Goal: Task Accomplishment & Management: Use online tool/utility

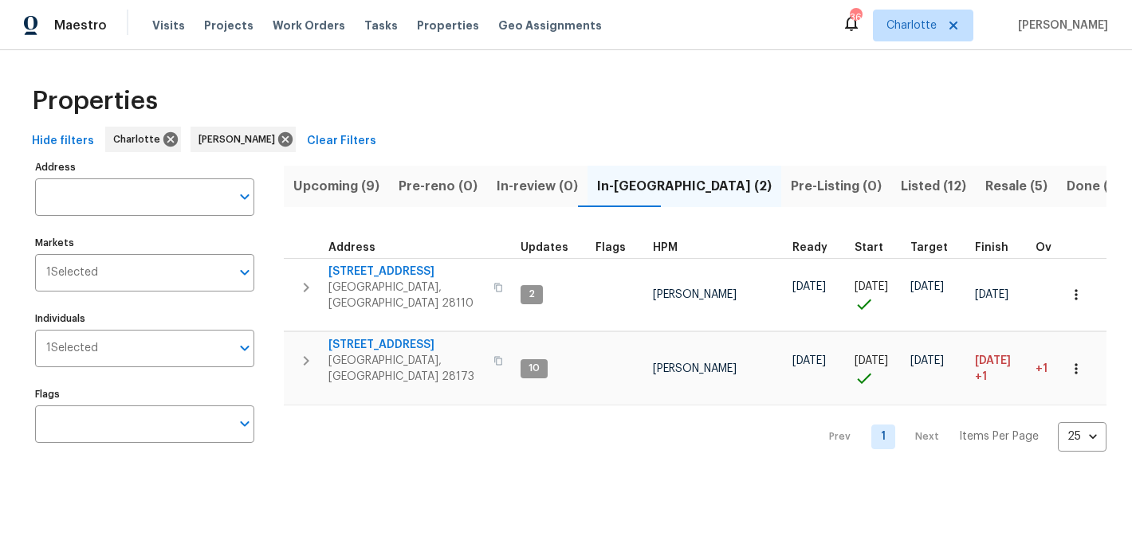
click at [985, 181] on span "Resale (5)" at bounding box center [1016, 186] width 62 height 22
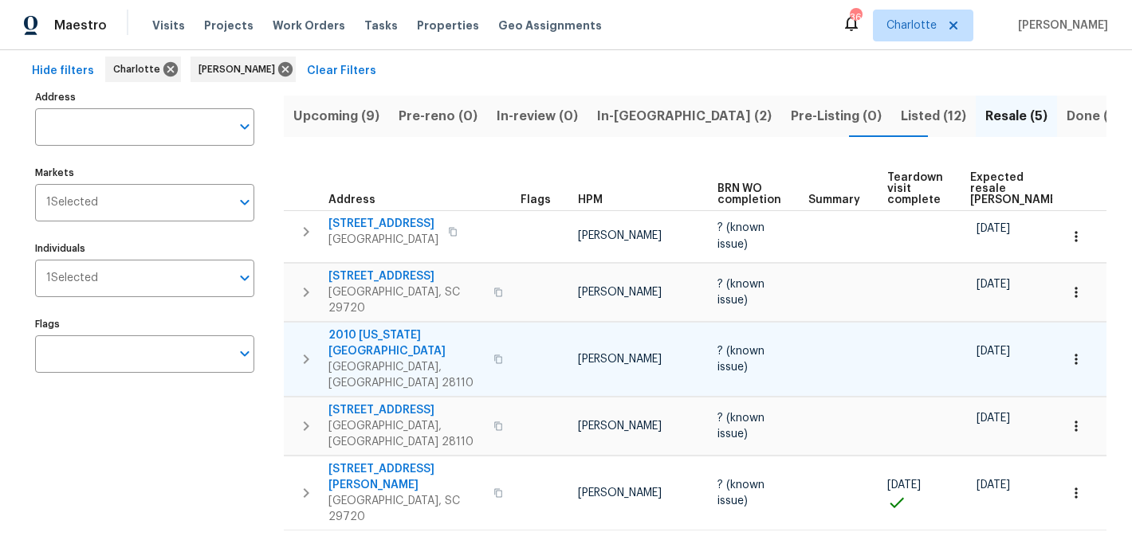
scroll to position [71, 0]
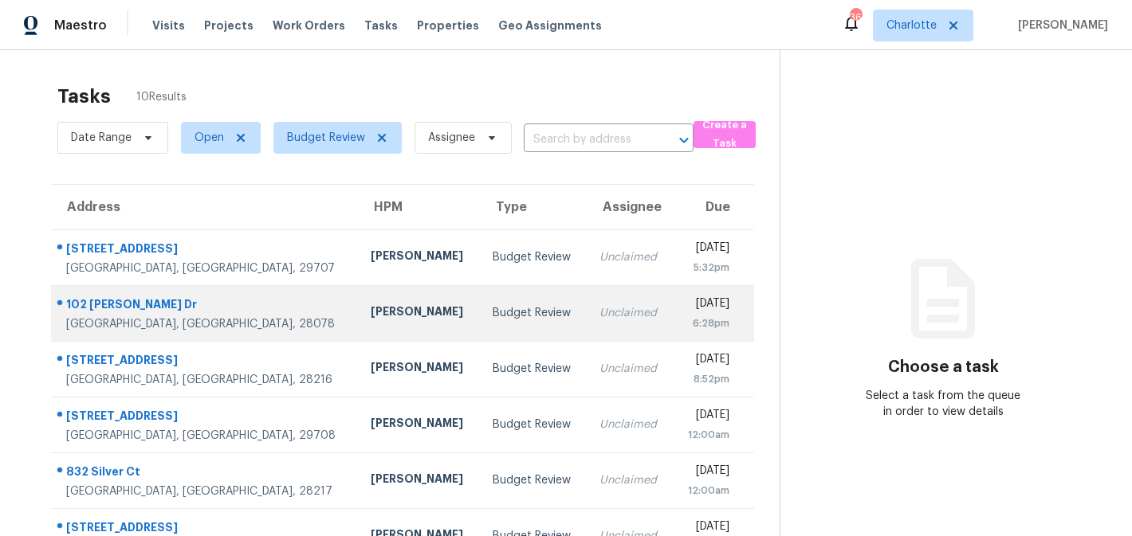
click at [587, 301] on td "Unclaimed" at bounding box center [629, 313] width 85 height 56
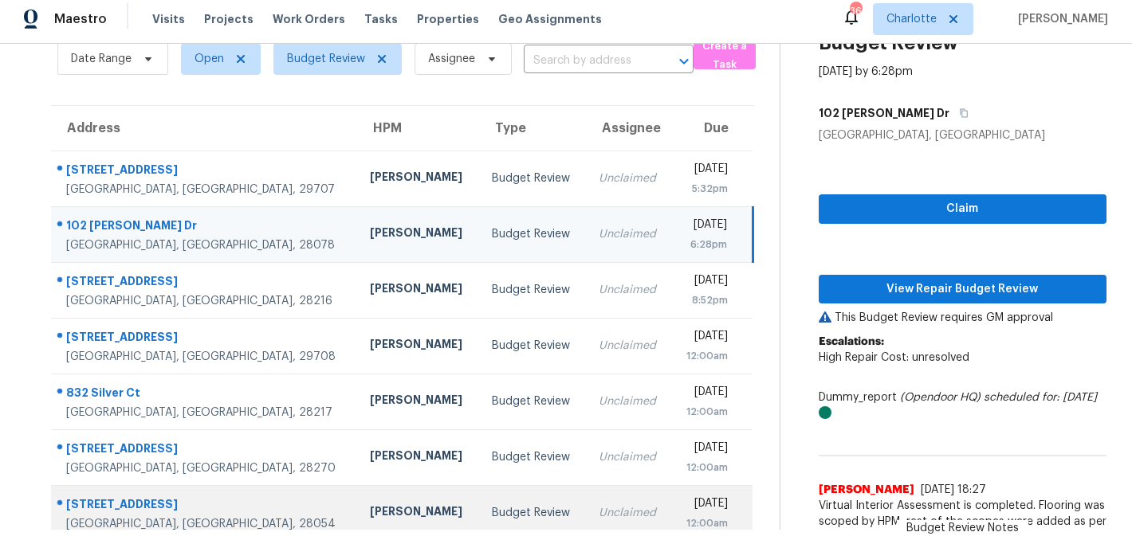
scroll to position [60, 0]
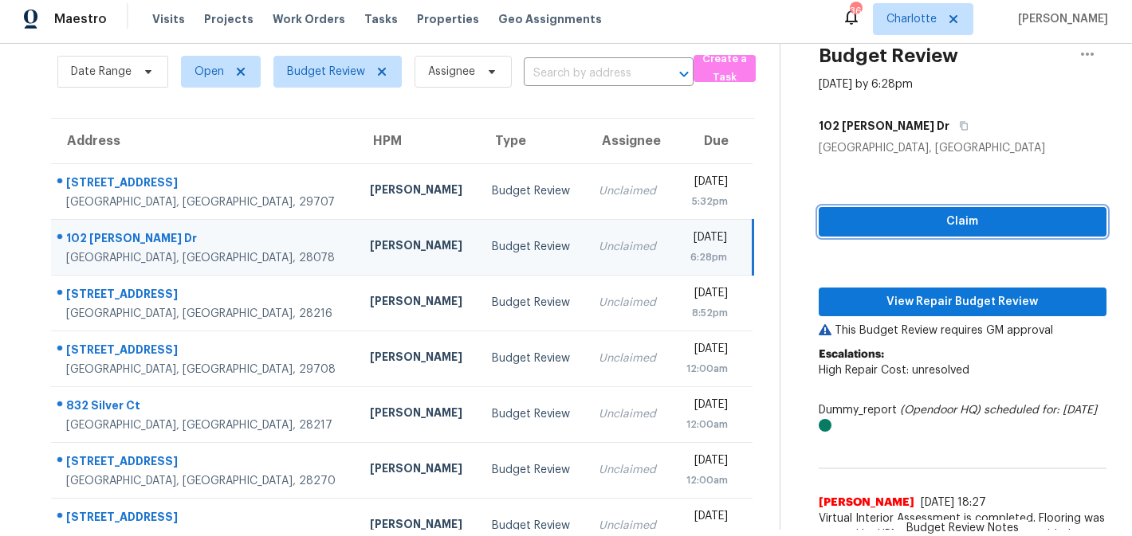
click at [932, 218] on span "Claim" at bounding box center [962, 222] width 262 height 20
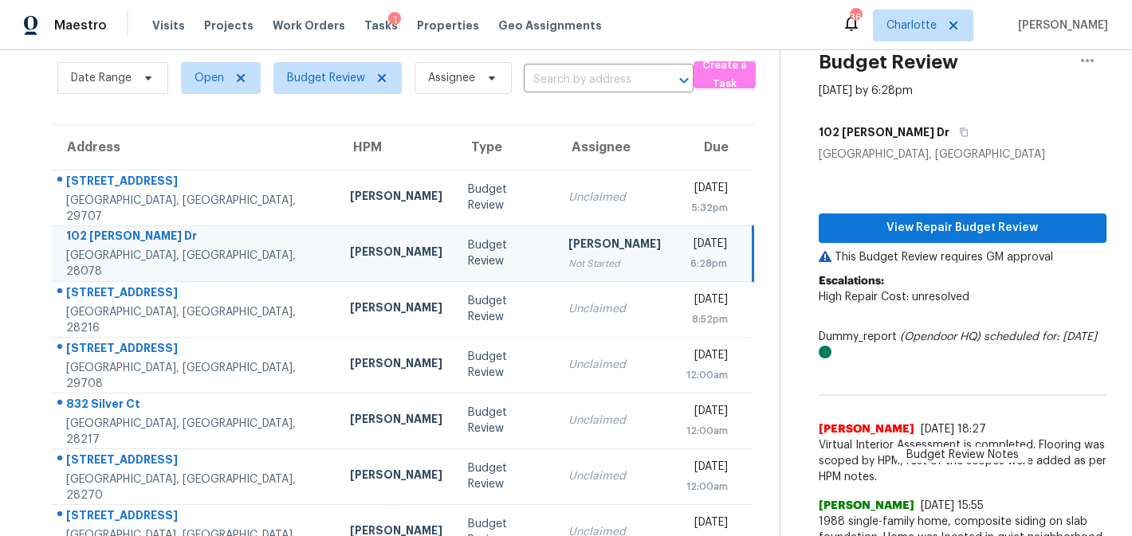
click at [929, 308] on p "Escalations: High Repair Cost: unresolved" at bounding box center [963, 297] width 288 height 48
click at [954, 230] on span "View Repair Budget Review" at bounding box center [962, 228] width 262 height 20
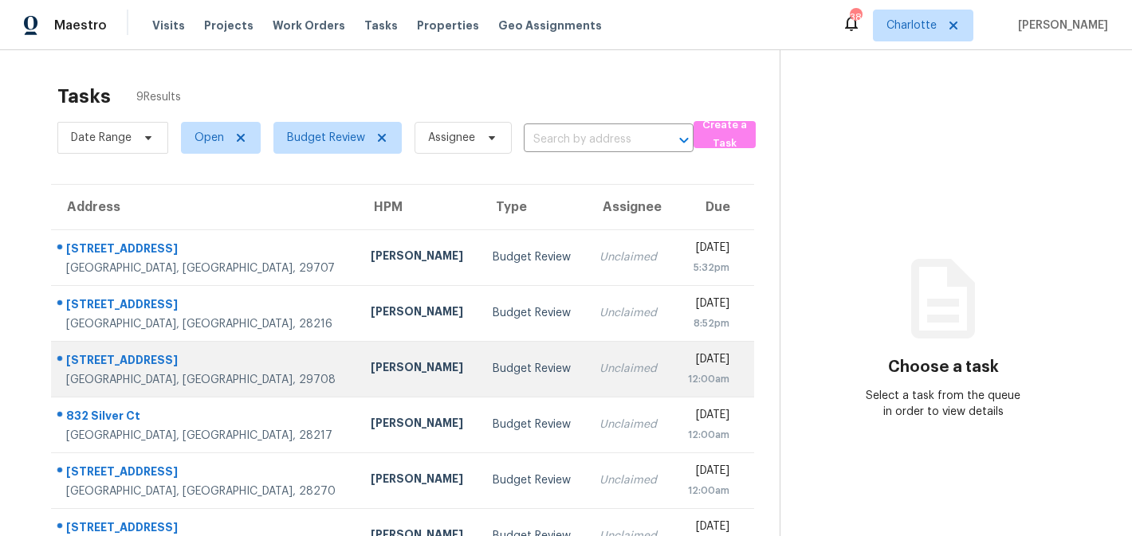
click at [599, 369] on div "Unclaimed" at bounding box center [629, 369] width 60 height 16
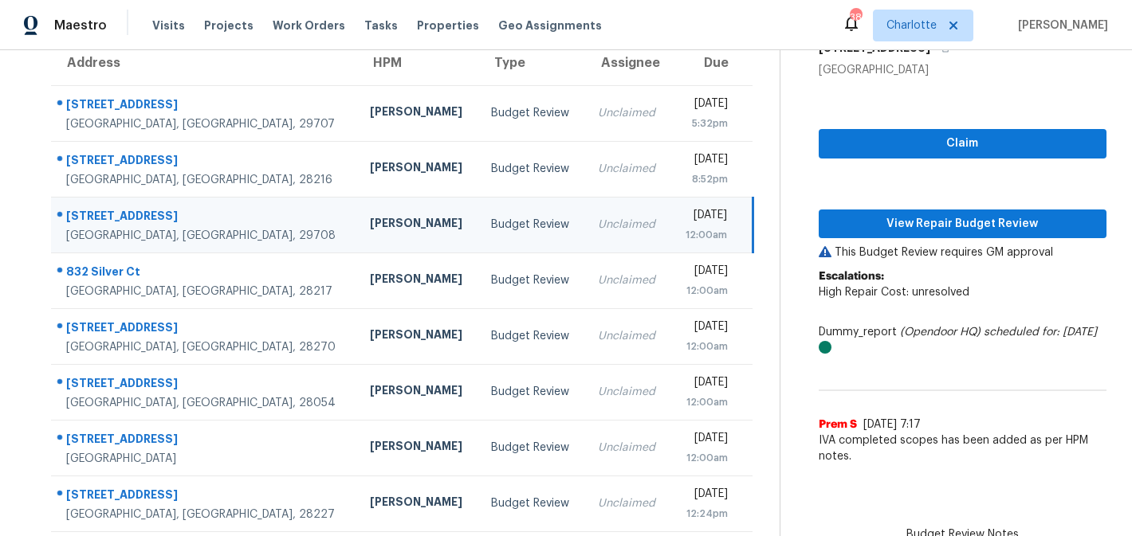
scroll to position [208, 0]
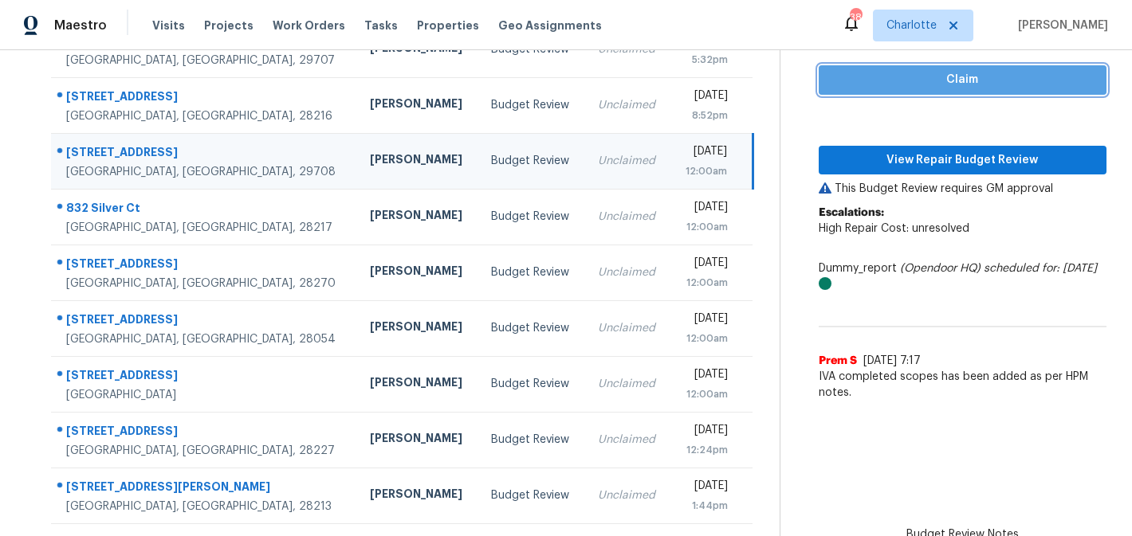
click at [930, 84] on span "Claim" at bounding box center [962, 80] width 262 height 20
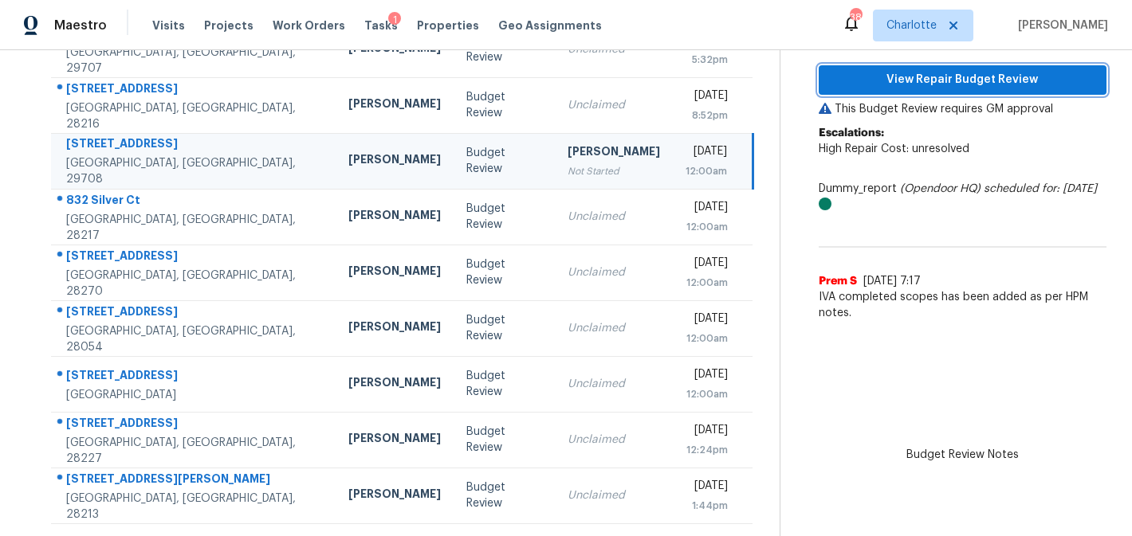
click at [943, 74] on span "View Repair Budget Review" at bounding box center [962, 80] width 262 height 20
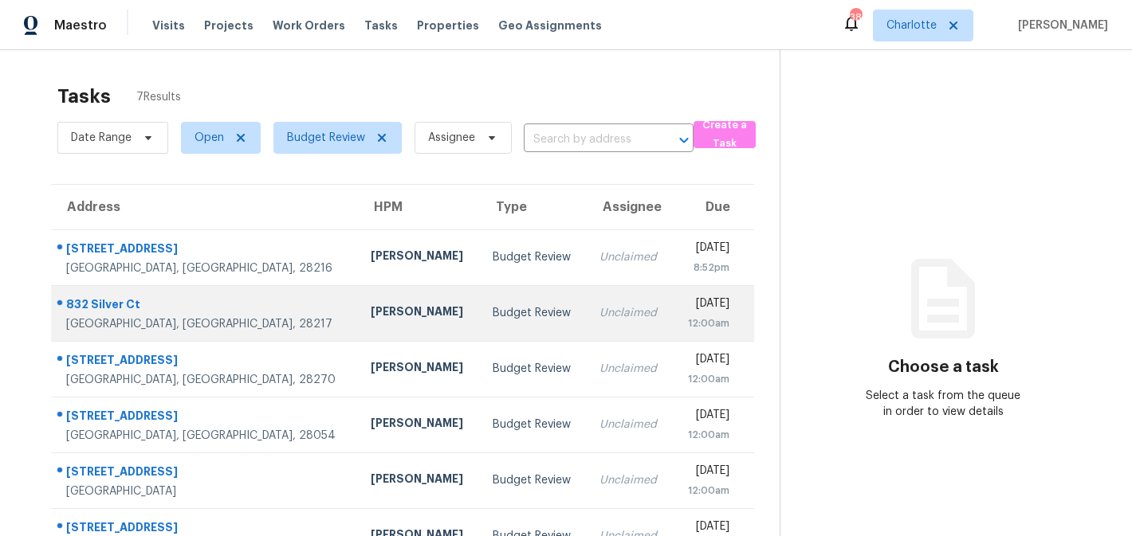
click at [587, 326] on td "Unclaimed" at bounding box center [629, 313] width 85 height 56
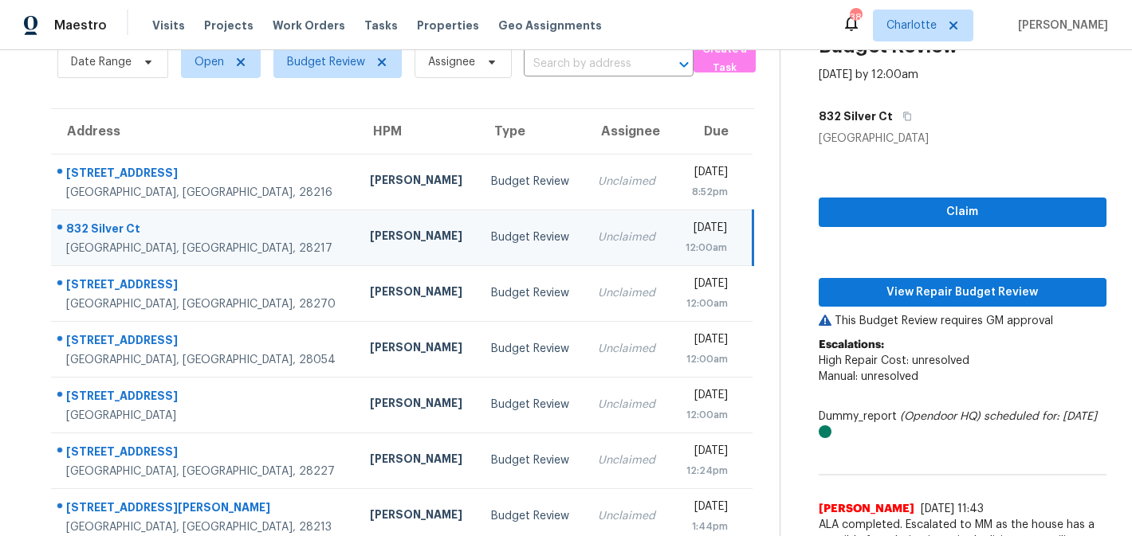
scroll to position [96, 0]
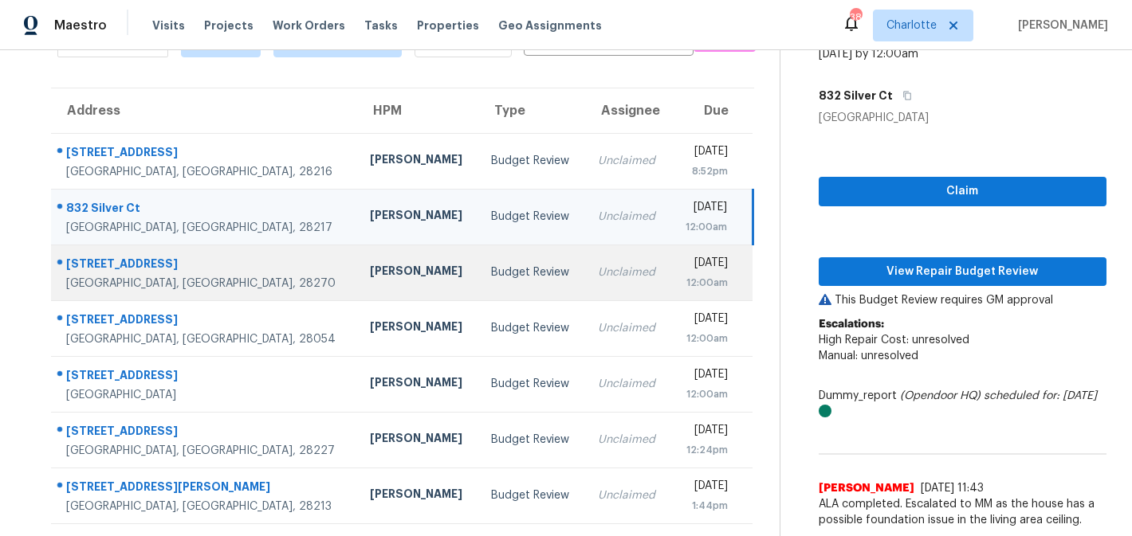
click at [670, 277] on td "Fri, Sep 19th 2025 12:00am" at bounding box center [711, 273] width 82 height 56
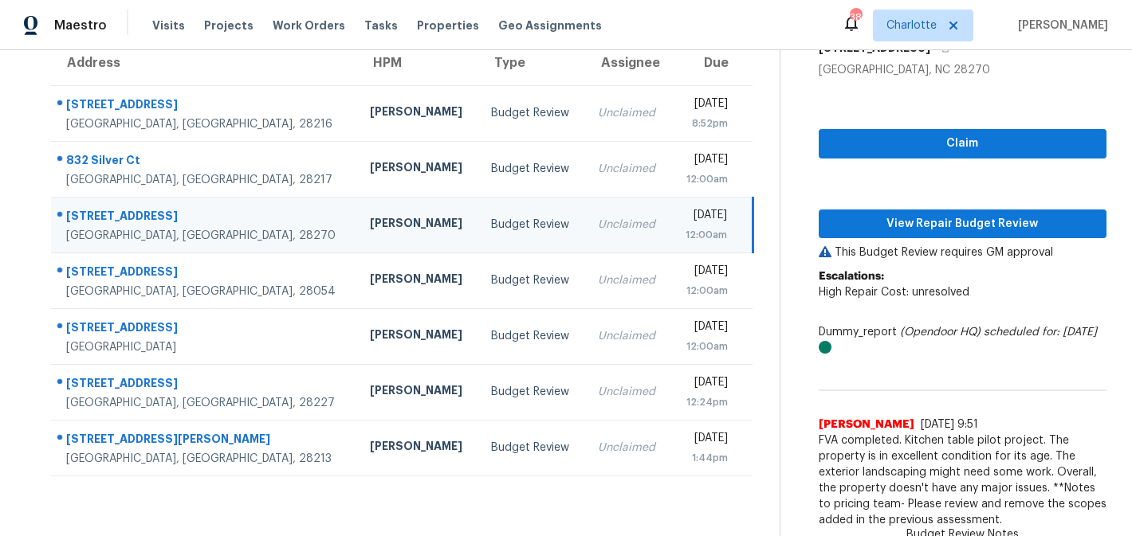
scroll to position [6, 0]
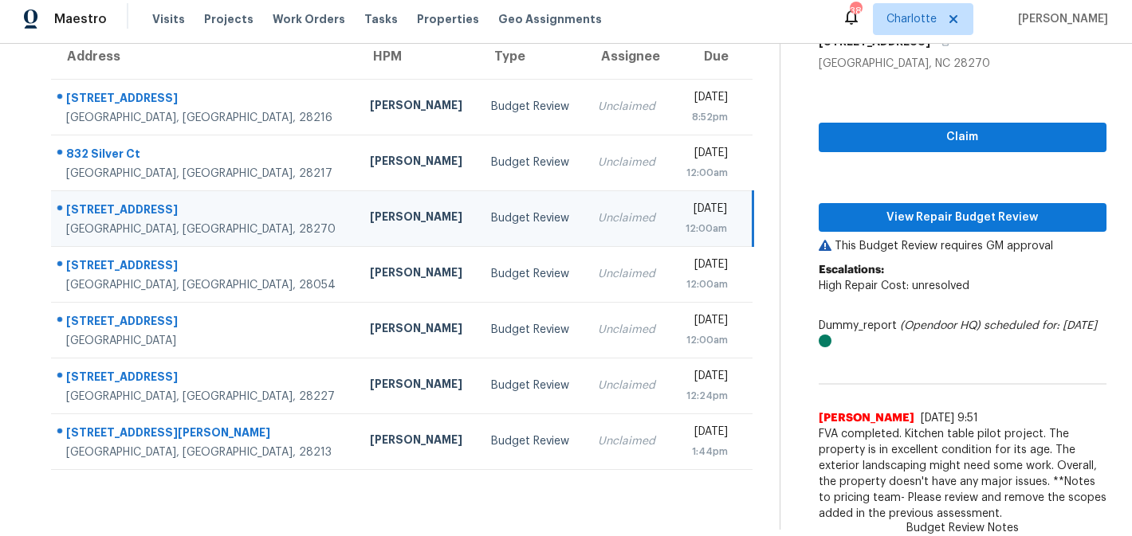
click at [478, 226] on td "Budget Review" at bounding box center [531, 219] width 107 height 56
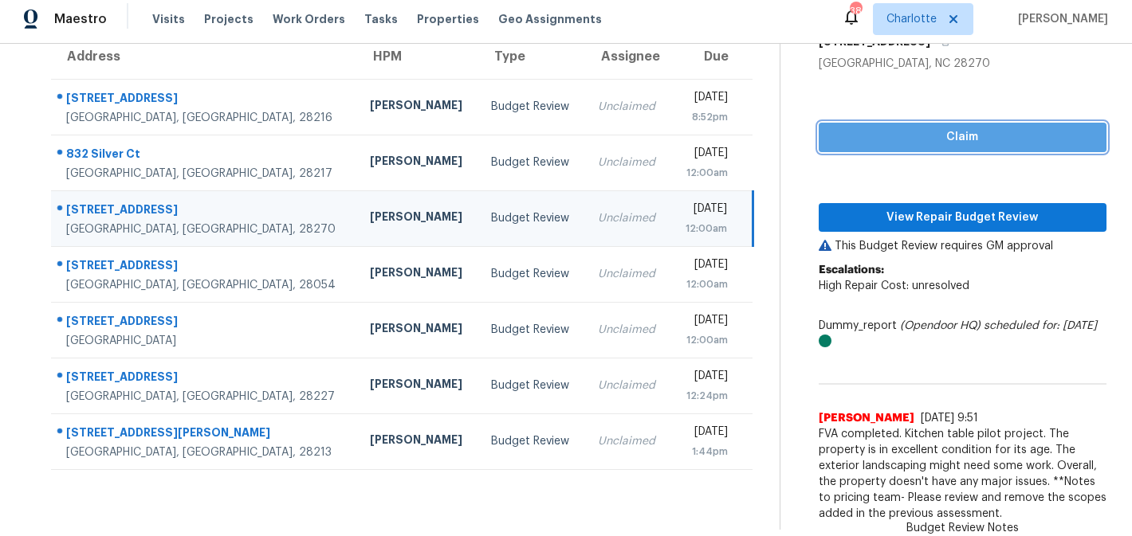
click at [881, 136] on span "Claim" at bounding box center [962, 138] width 262 height 20
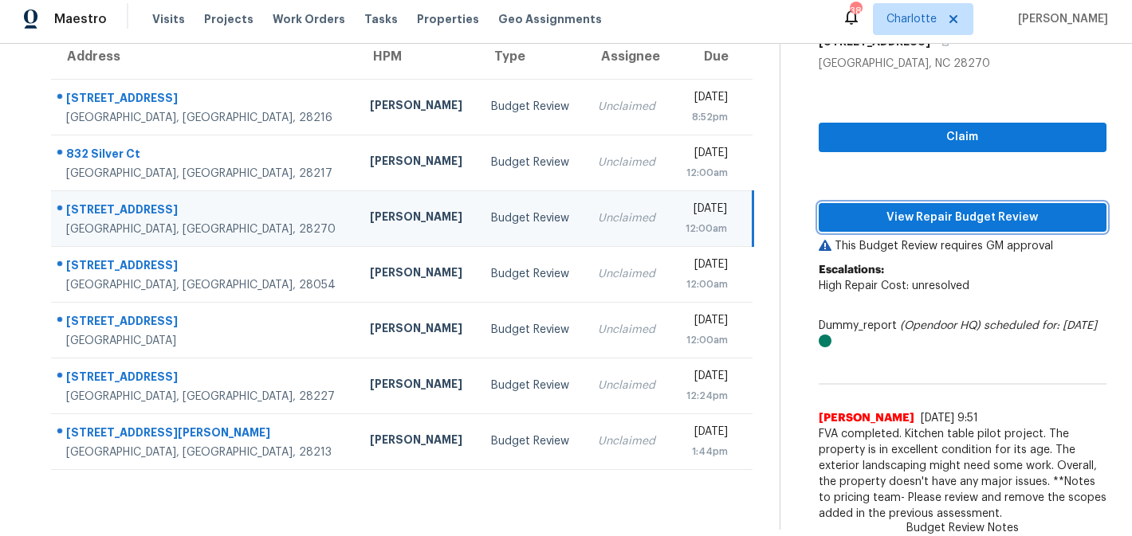
click at [923, 209] on span "View Repair Budget Review" at bounding box center [962, 218] width 262 height 20
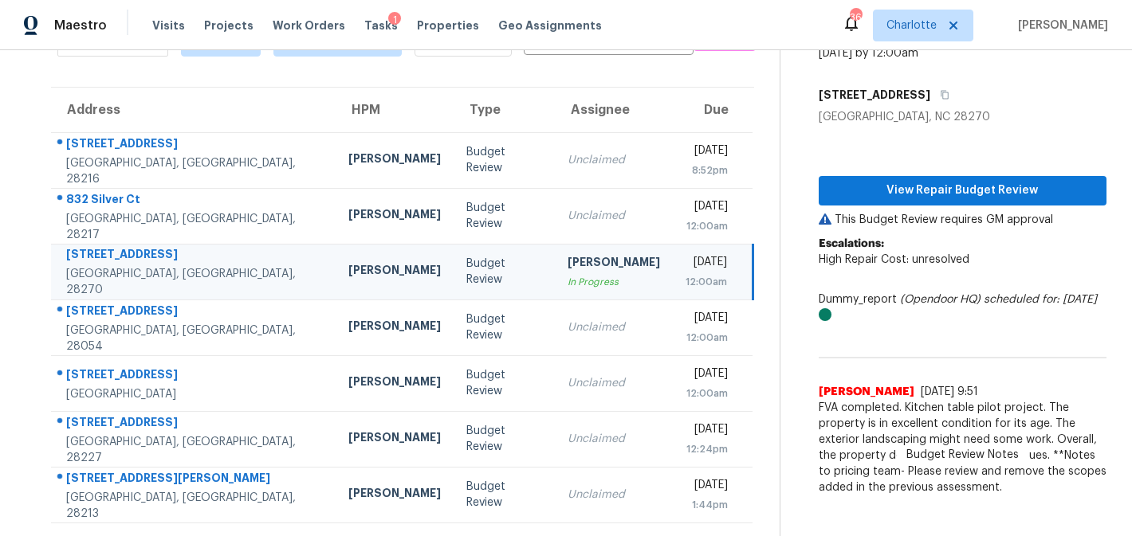
scroll to position [96, 0]
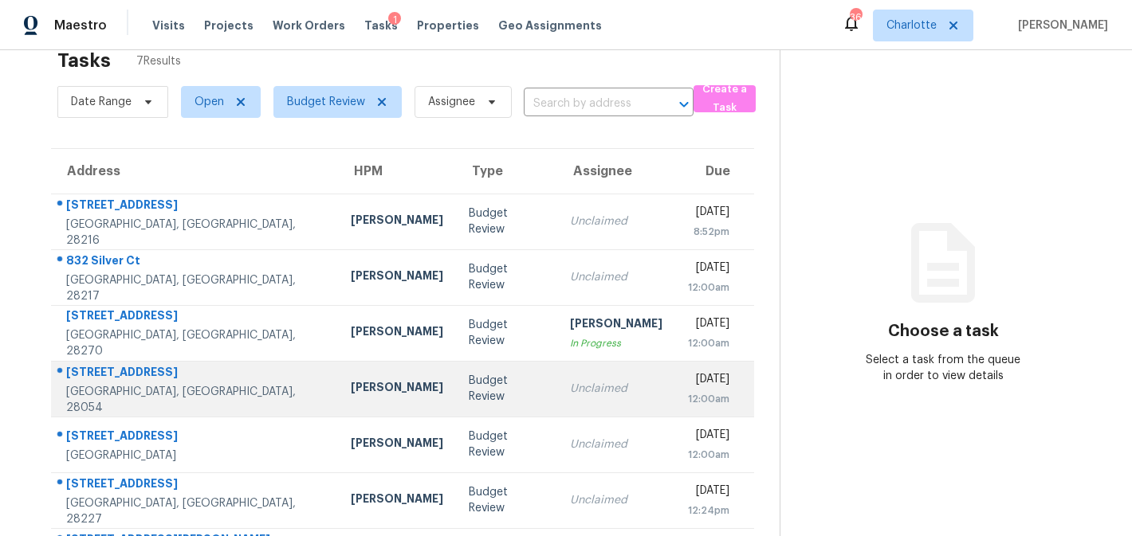
scroll to position [45, 0]
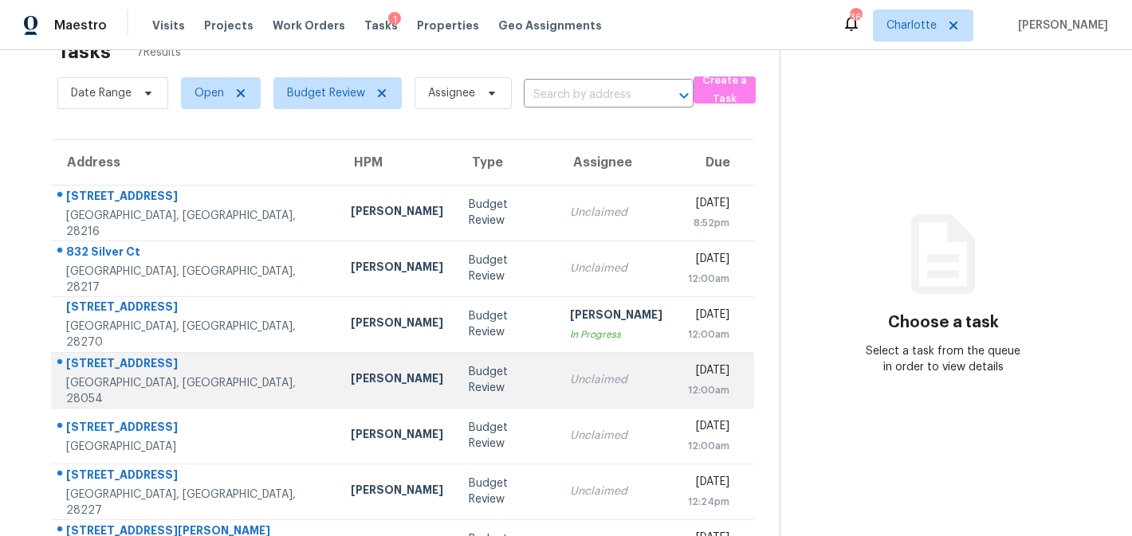
click at [584, 437] on td "Unclaimed" at bounding box center [616, 436] width 118 height 56
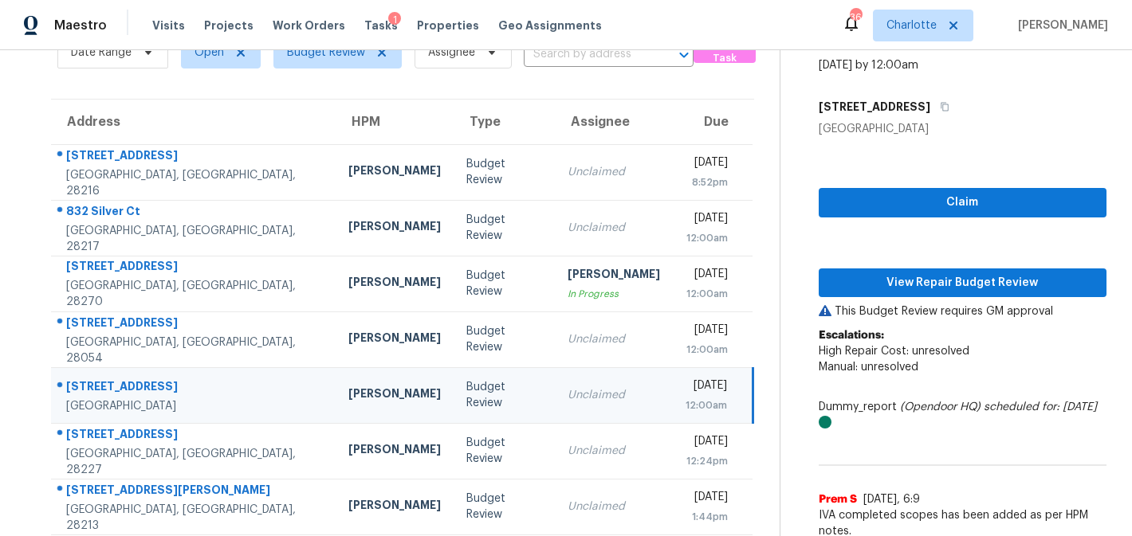
scroll to position [96, 0]
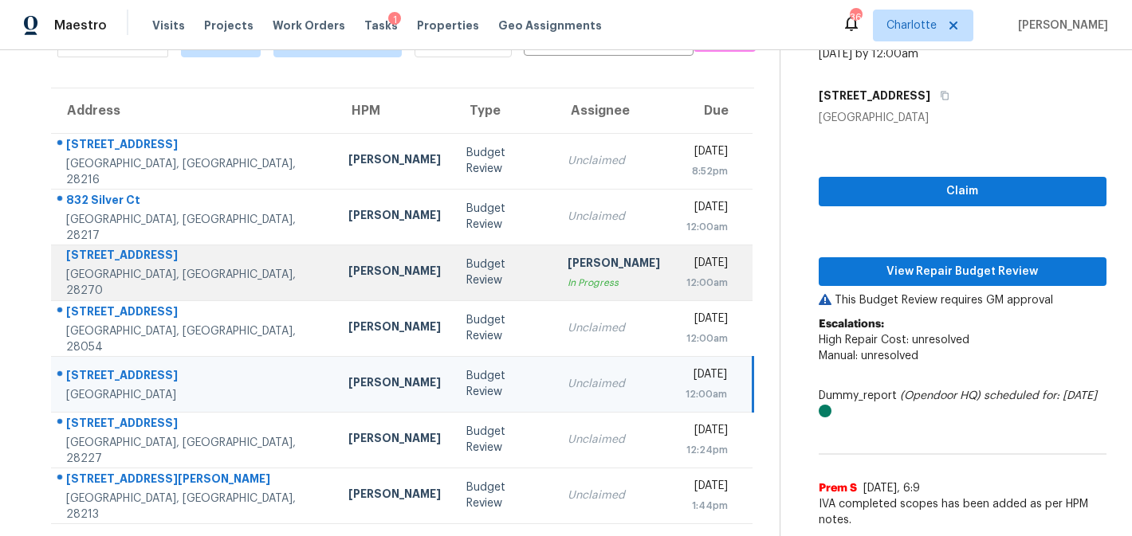
click at [686, 284] on div "12:00am" at bounding box center [707, 283] width 43 height 16
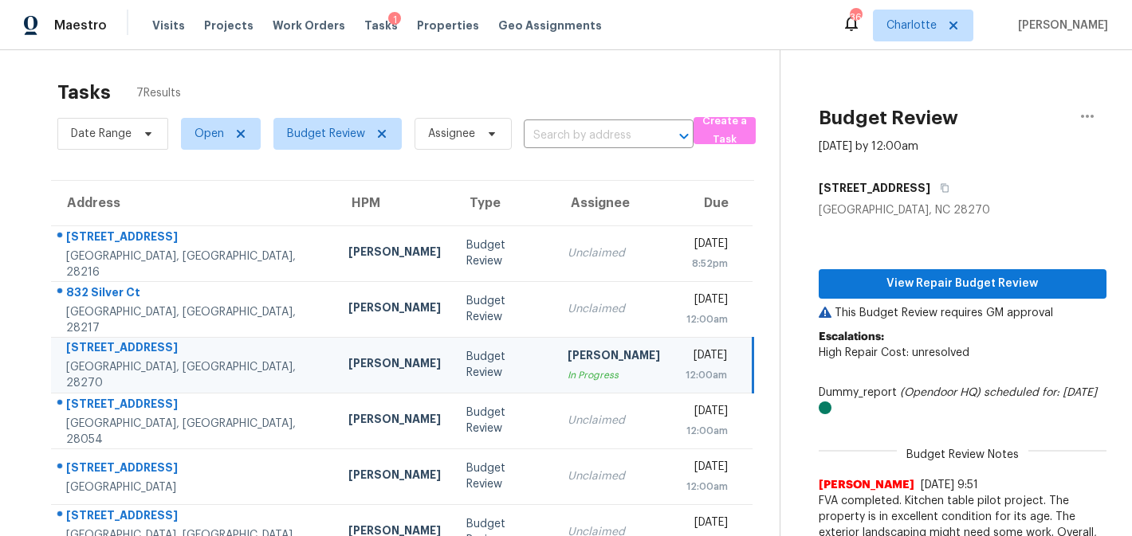
scroll to position [0, 0]
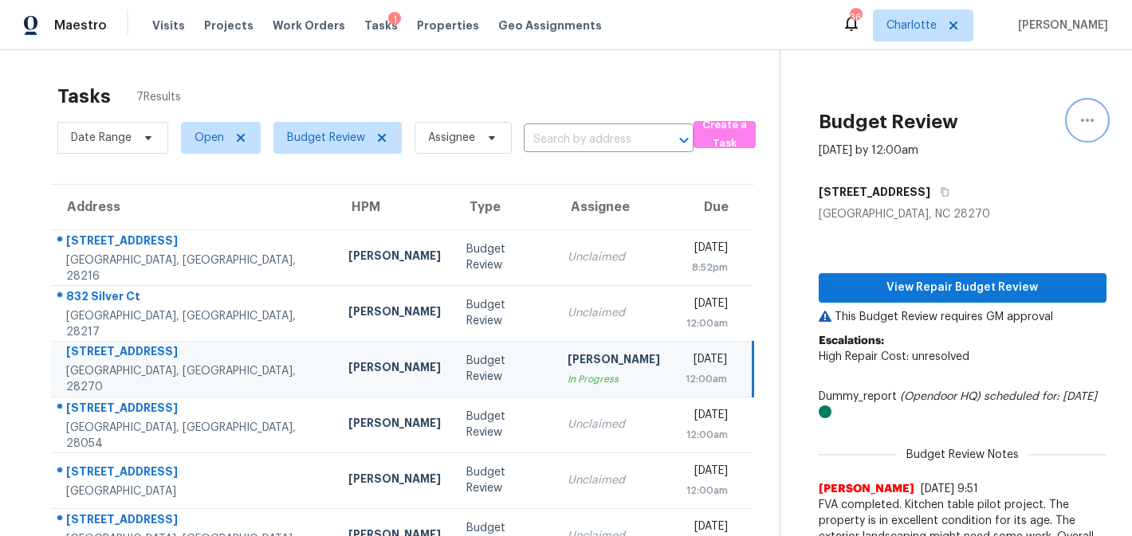
click at [1083, 114] on icon "button" at bounding box center [1087, 120] width 19 height 19
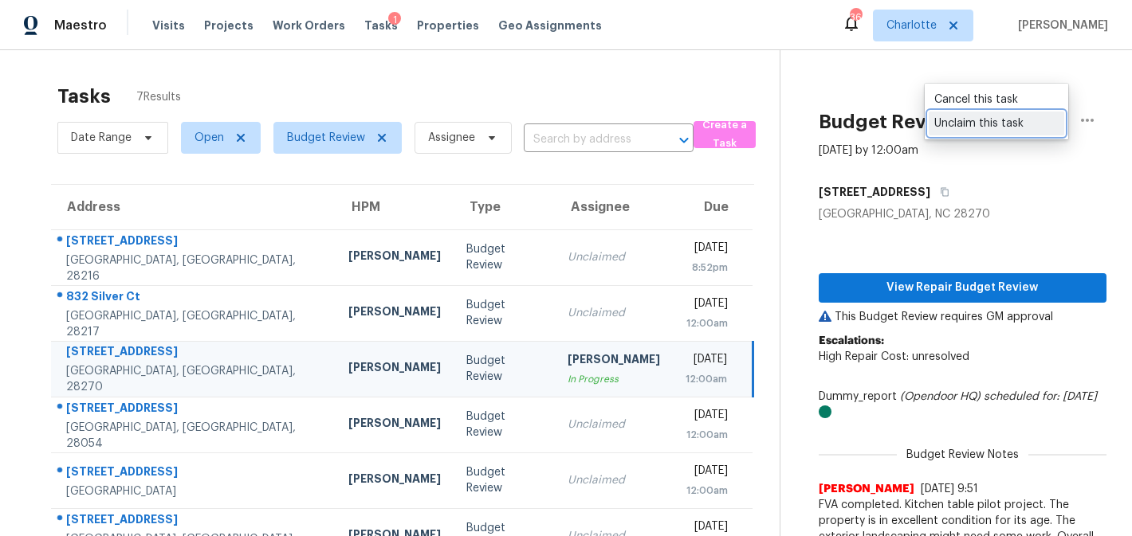
click at [1038, 116] on div "Unclaim this task" at bounding box center [996, 124] width 124 height 16
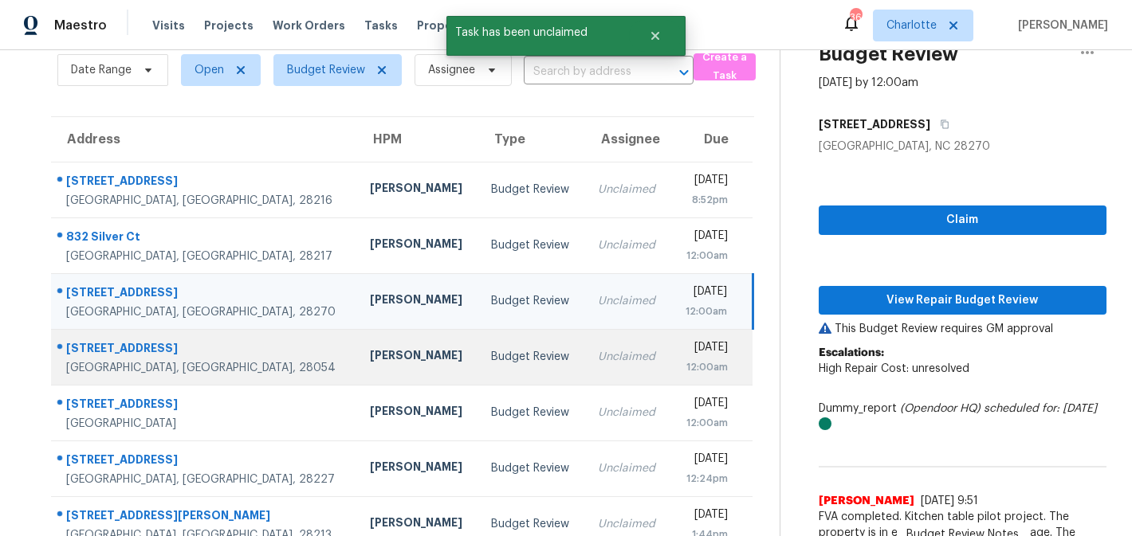
scroll to position [144, 0]
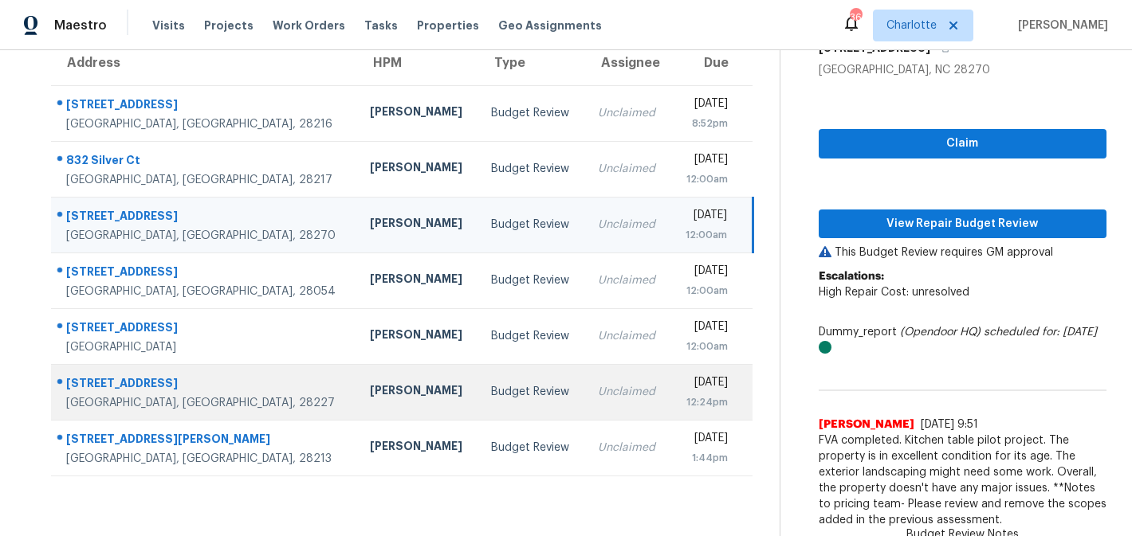
click at [670, 376] on td "Fri, Sep 19th 2025 12:24pm" at bounding box center [711, 392] width 82 height 56
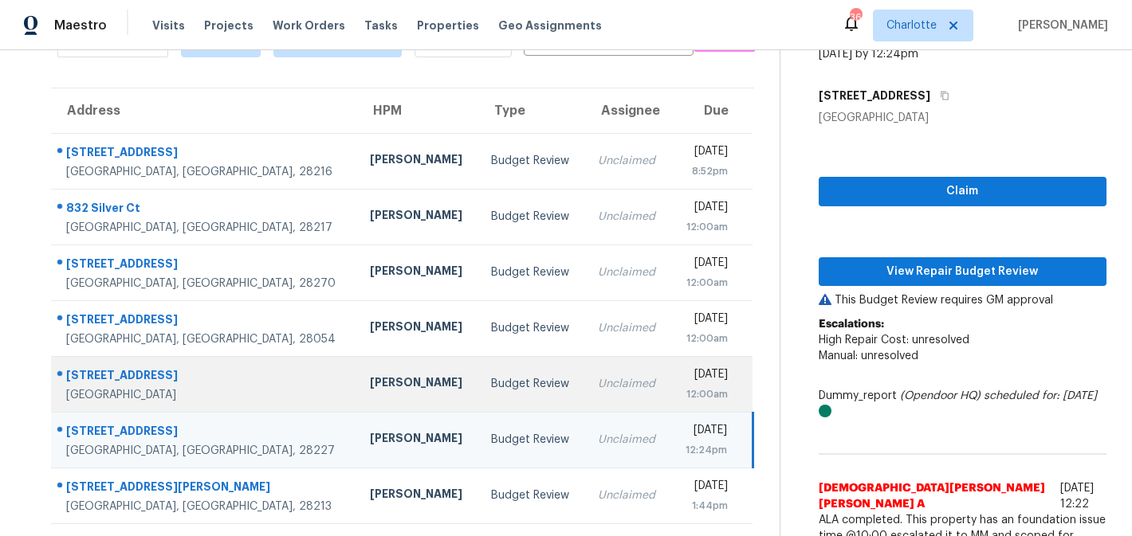
scroll to position [128, 0]
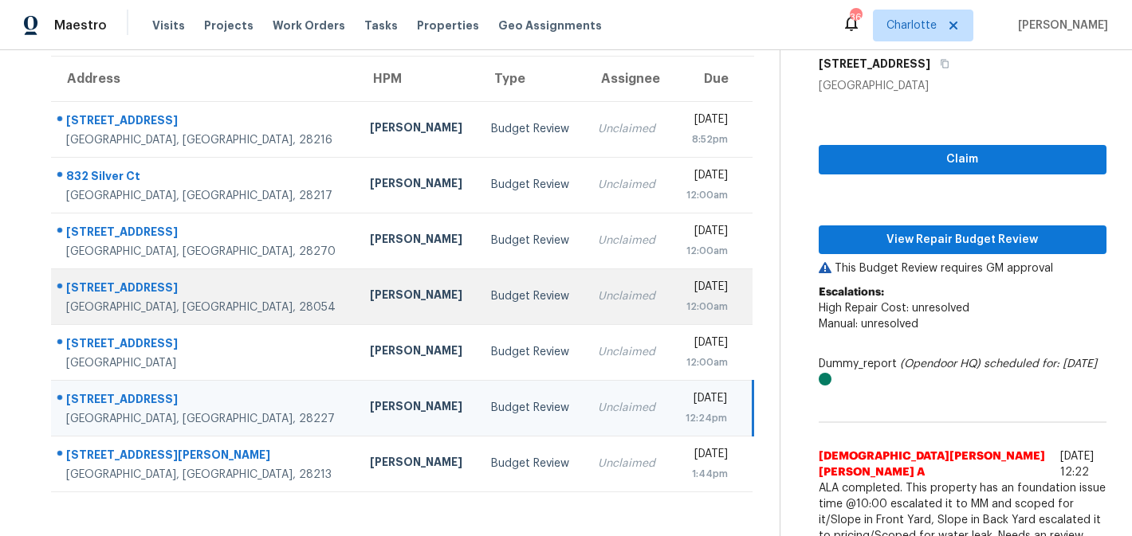
click at [585, 295] on td "Unclaimed" at bounding box center [627, 297] width 85 height 56
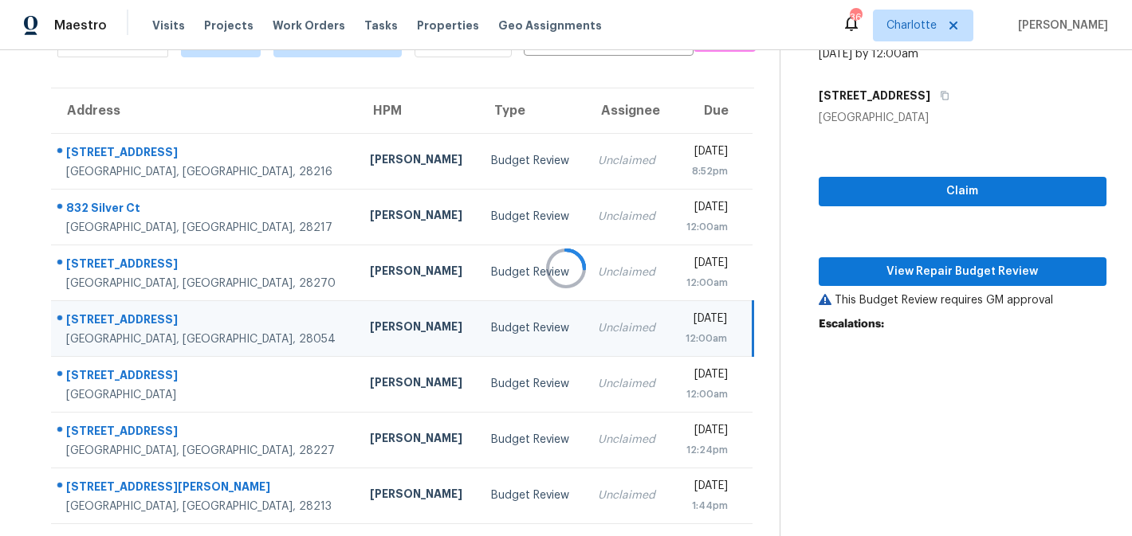
scroll to position [144, 0]
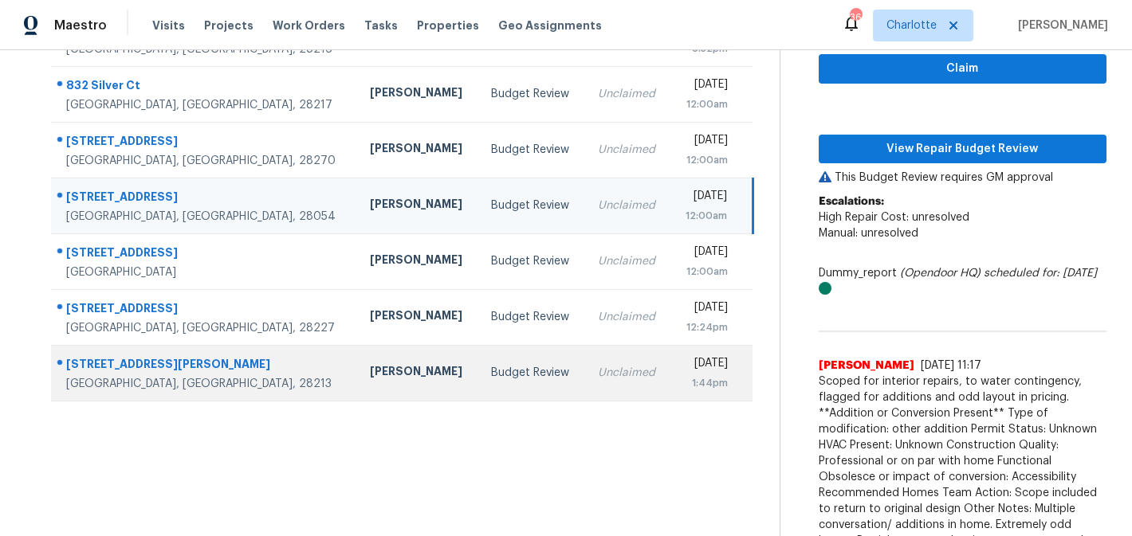
click at [598, 368] on div "Unclaimed" at bounding box center [628, 373] width 60 height 16
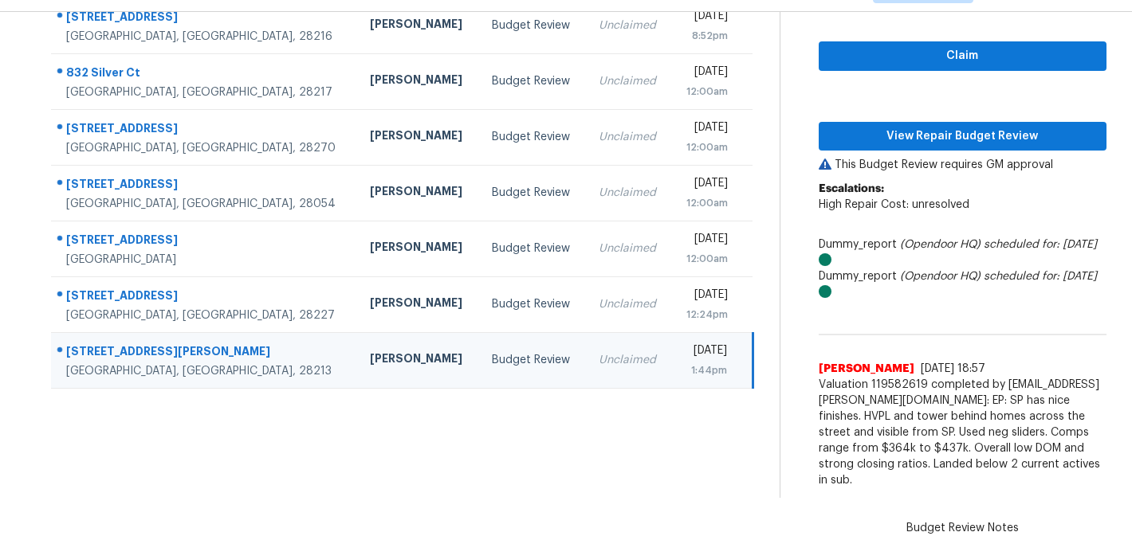
scroll to position [192, 0]
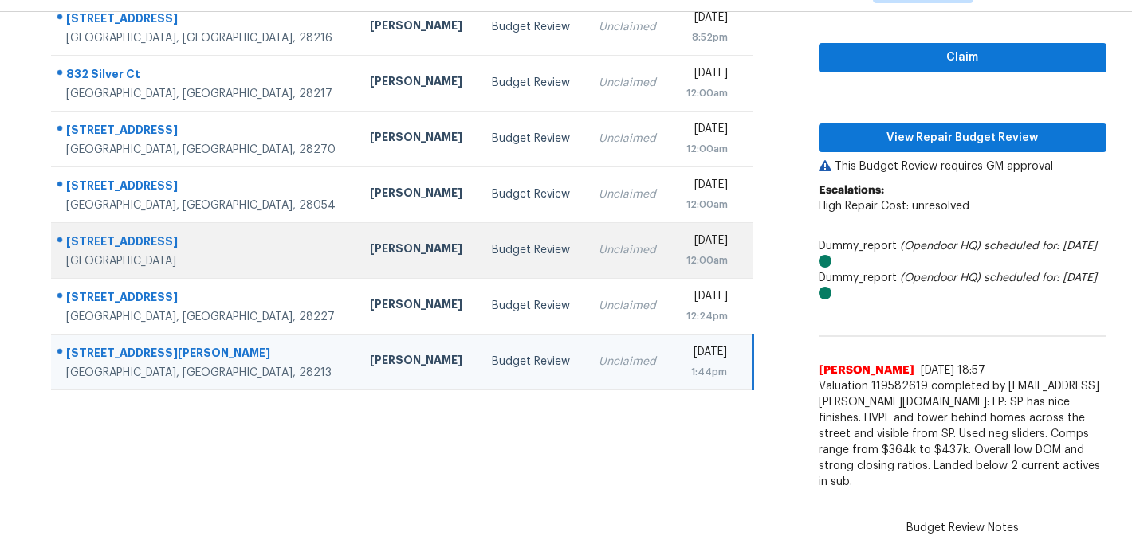
click at [684, 256] on div "12:00am" at bounding box center [706, 261] width 44 height 16
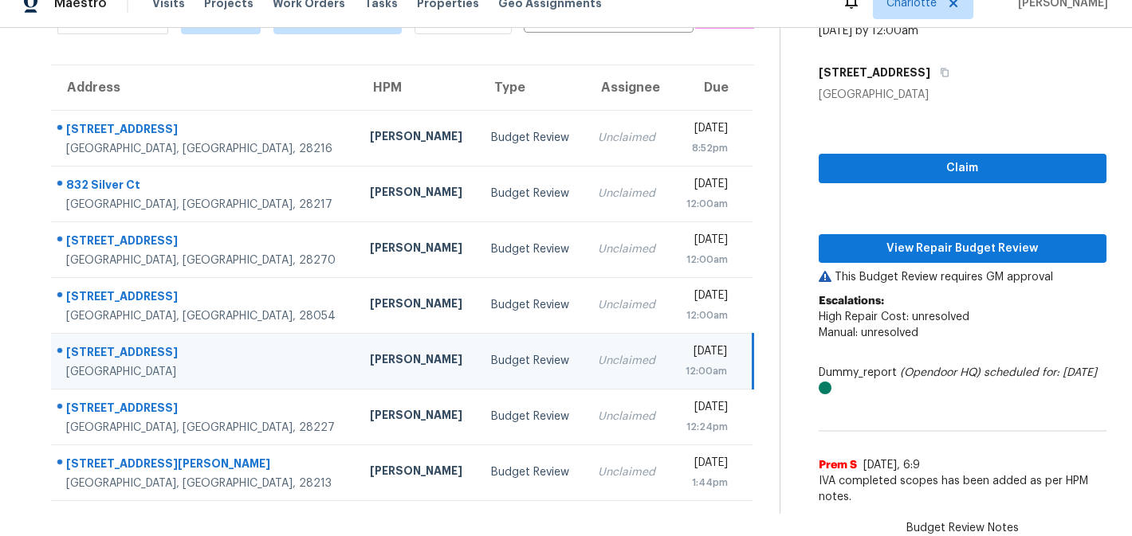
scroll to position [96, 0]
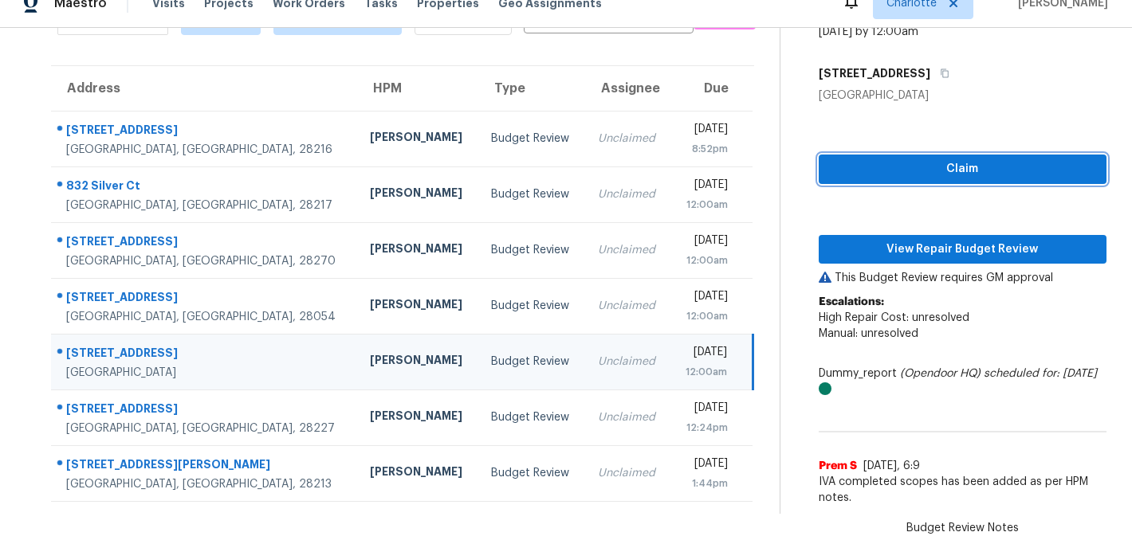
click at [1011, 170] on span "Claim" at bounding box center [962, 169] width 262 height 20
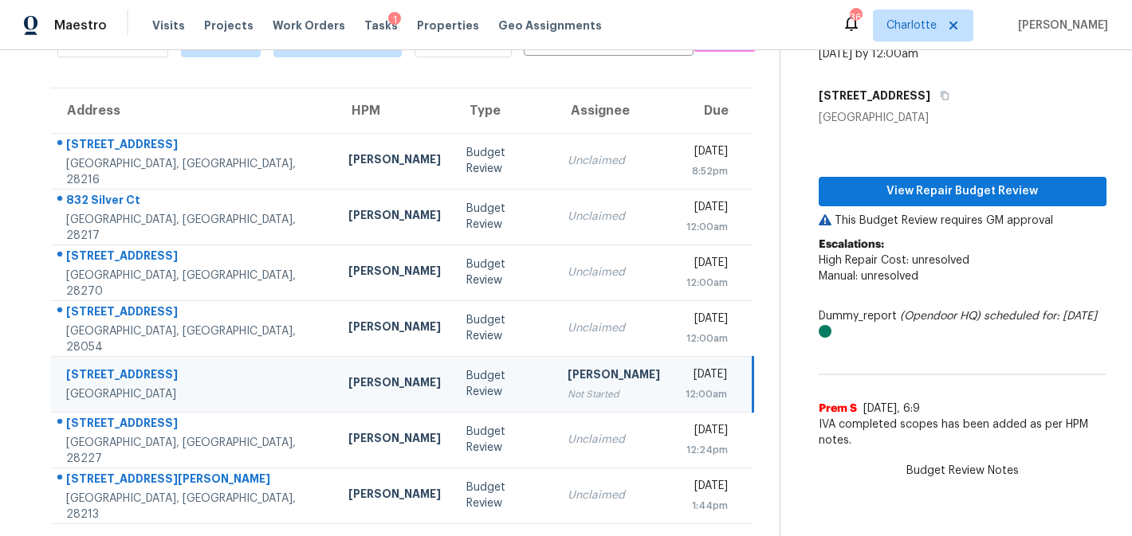
scroll to position [0, 0]
click at [1016, 199] on span "View Repair Budget Review" at bounding box center [962, 192] width 262 height 20
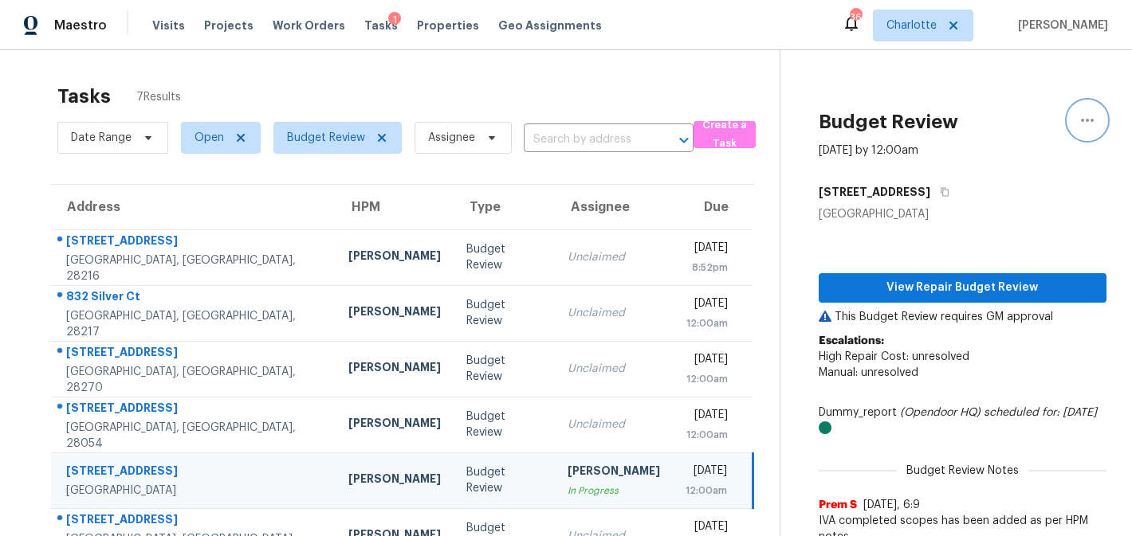
click at [1088, 117] on icon "button" at bounding box center [1087, 120] width 19 height 19
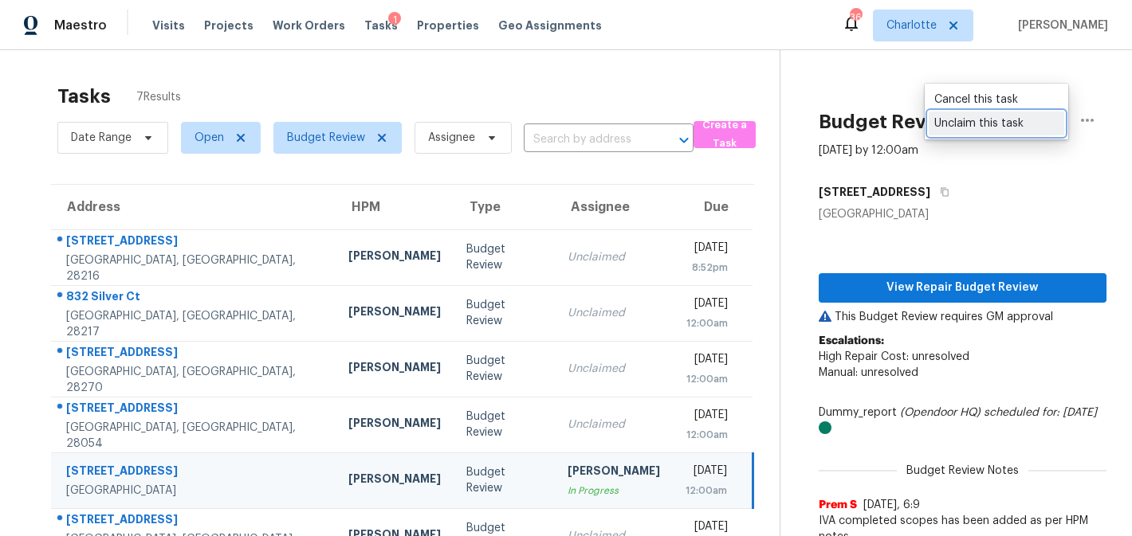
click at [1034, 124] on div "Unclaim this task" at bounding box center [996, 124] width 124 height 16
